Goal: Task Accomplishment & Management: Manage account settings

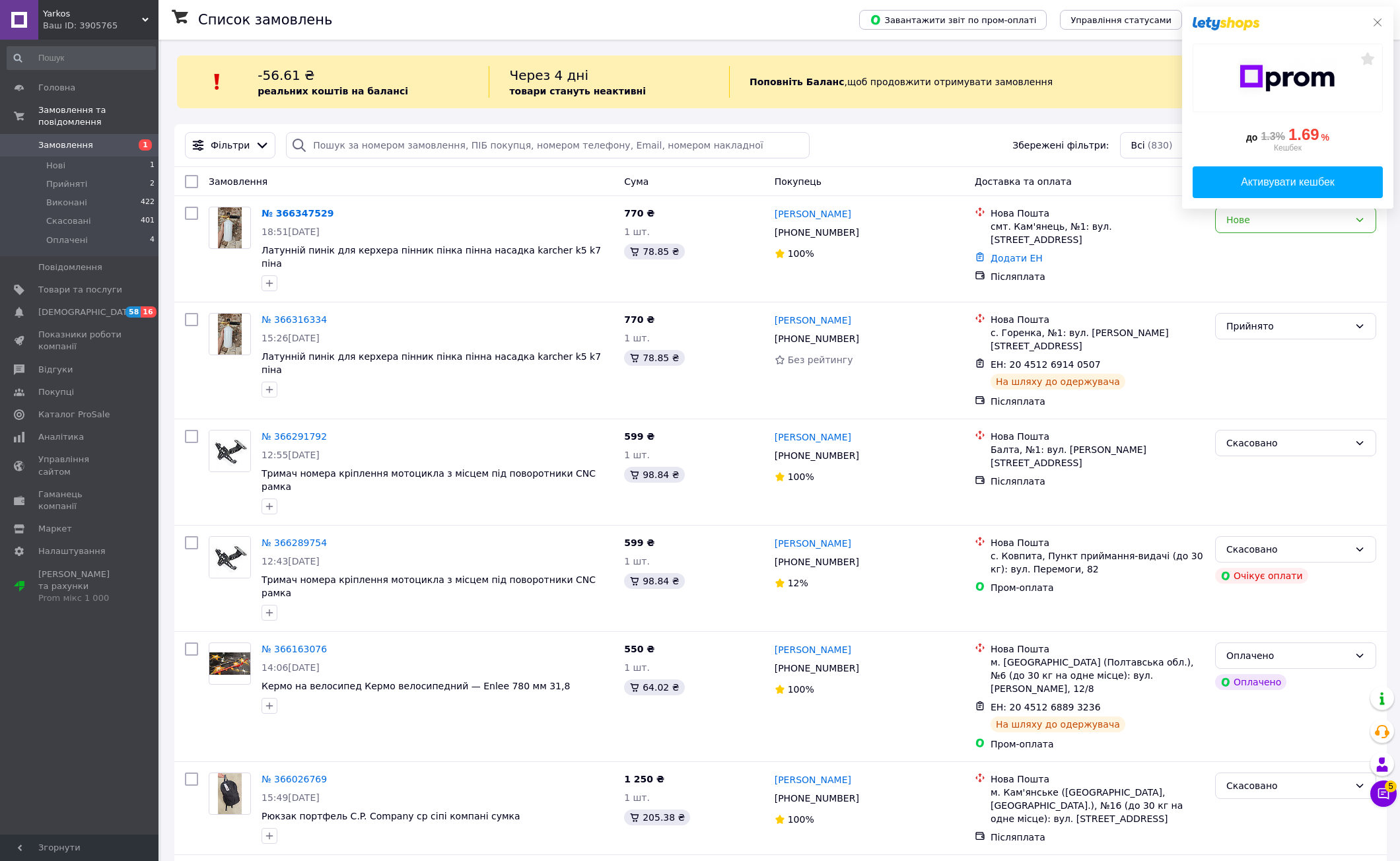
click at [1372, 22] on icon at bounding box center [1377, 22] width 11 height 11
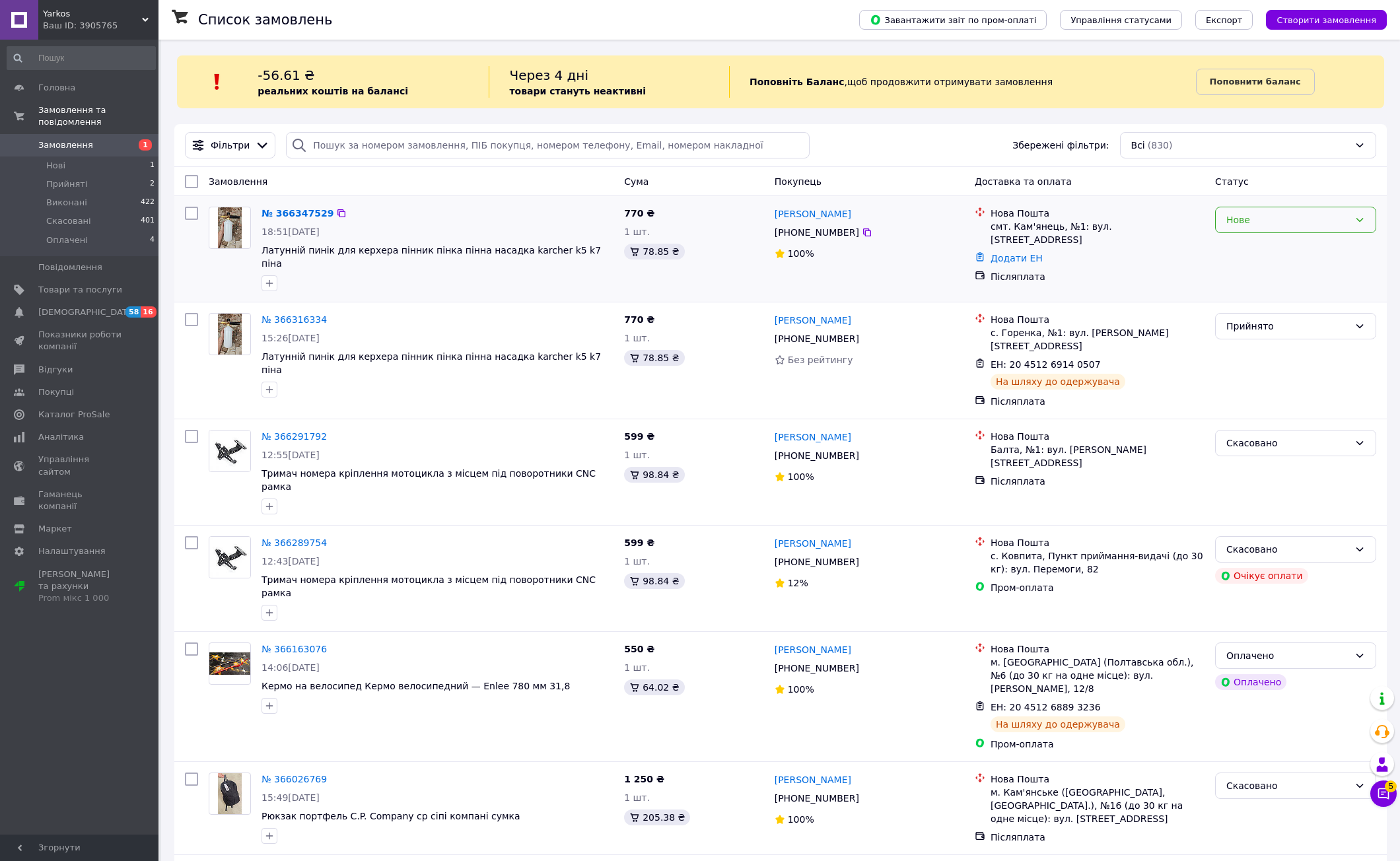
click at [1232, 223] on div "Нове" at bounding box center [1288, 220] width 123 height 15
click at [1229, 243] on li "Прийнято" at bounding box center [1295, 248] width 160 height 24
click at [863, 235] on icon at bounding box center [867, 233] width 8 height 8
click at [1021, 253] on link "Додати ЕН" at bounding box center [1017, 257] width 52 height 11
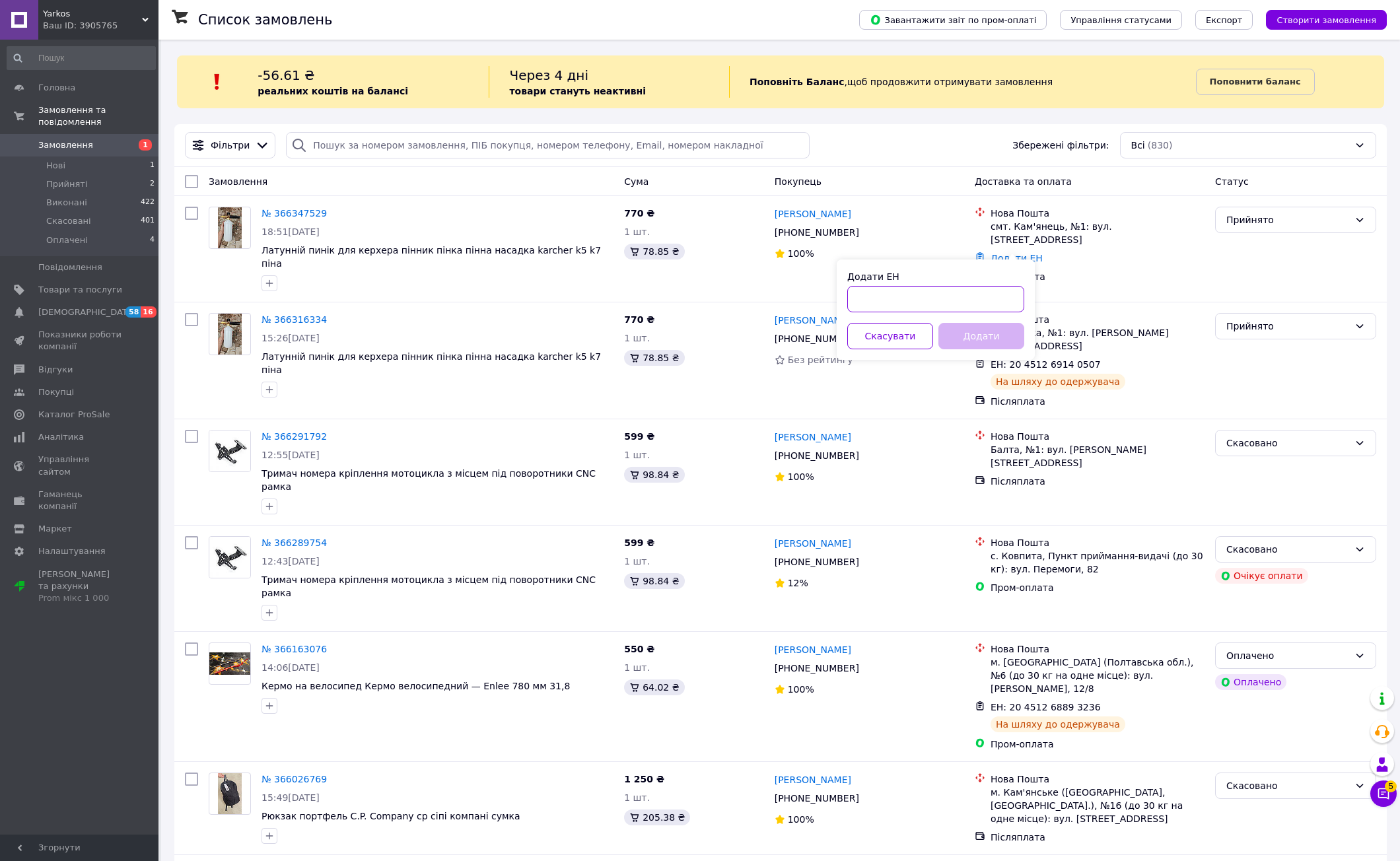
click at [985, 299] on input "Додати ЕН" at bounding box center [936, 299] width 177 height 26
paste input "20451269247498"
type input "20451269247498"
click at [989, 336] on button "Додати" at bounding box center [981, 336] width 86 height 26
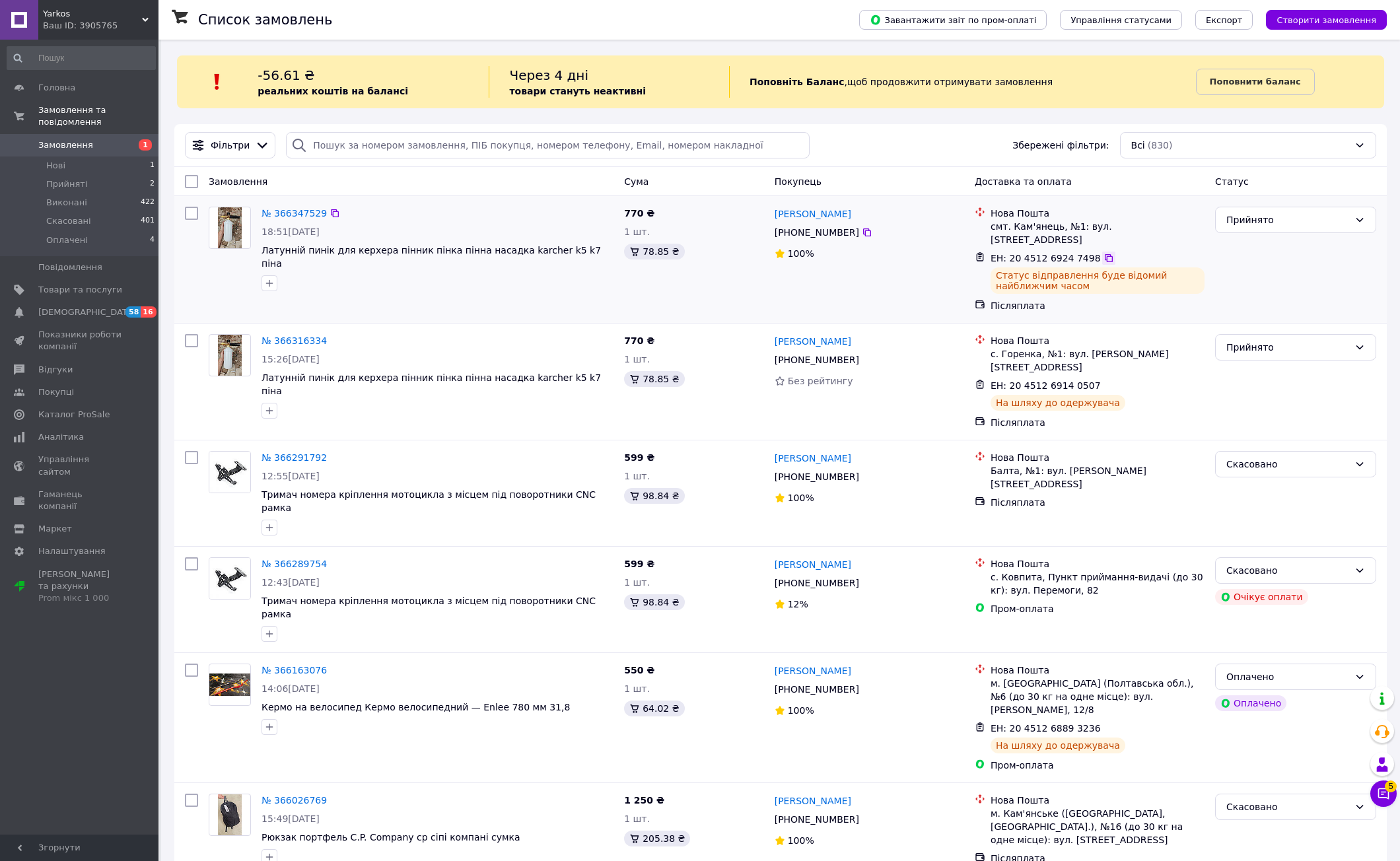
click at [1104, 253] on icon at bounding box center [1109, 257] width 11 height 11
